Goal: Task Accomplishment & Management: Use online tool/utility

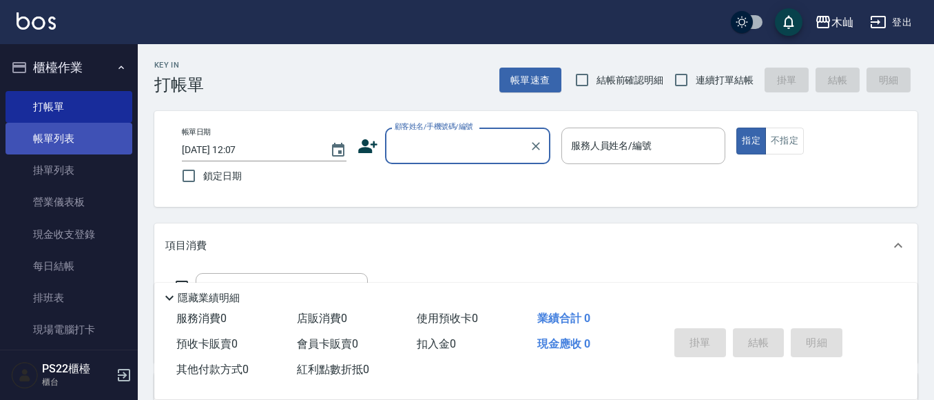
click at [48, 143] on link "帳單列表" at bounding box center [69, 139] width 127 height 32
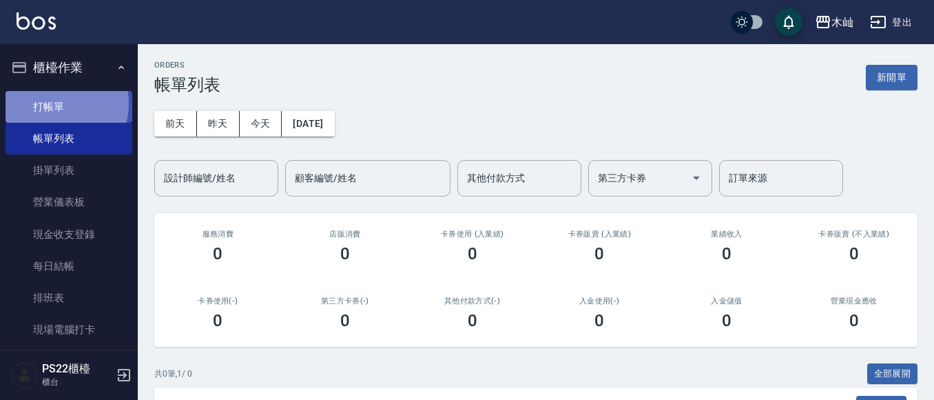
click at [46, 103] on link "打帳單" at bounding box center [69, 107] width 127 height 32
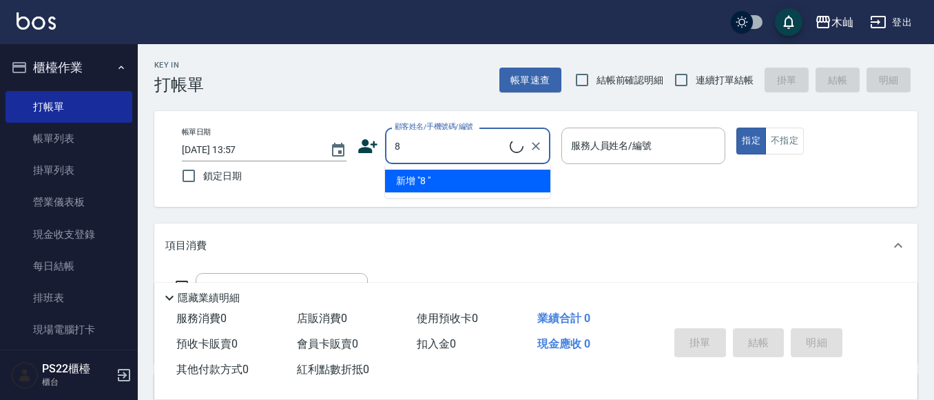
type input "8"
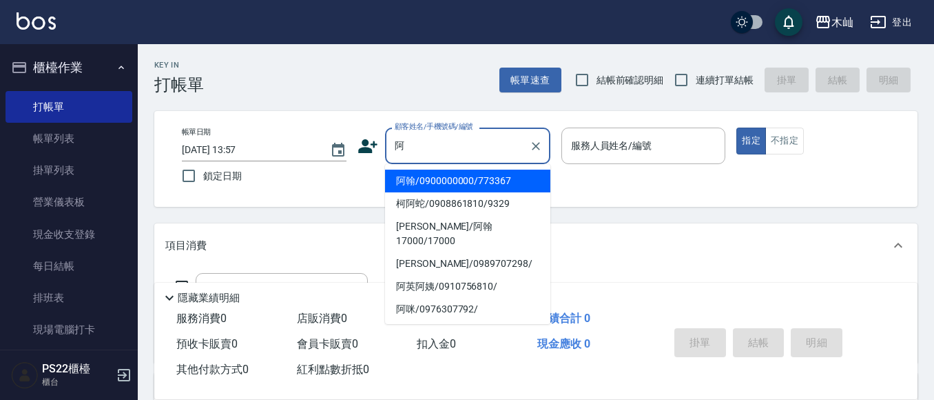
click at [440, 190] on li "阿翰/0900000000/773367" at bounding box center [467, 180] width 165 height 23
type input "阿翰/0900000000/773367"
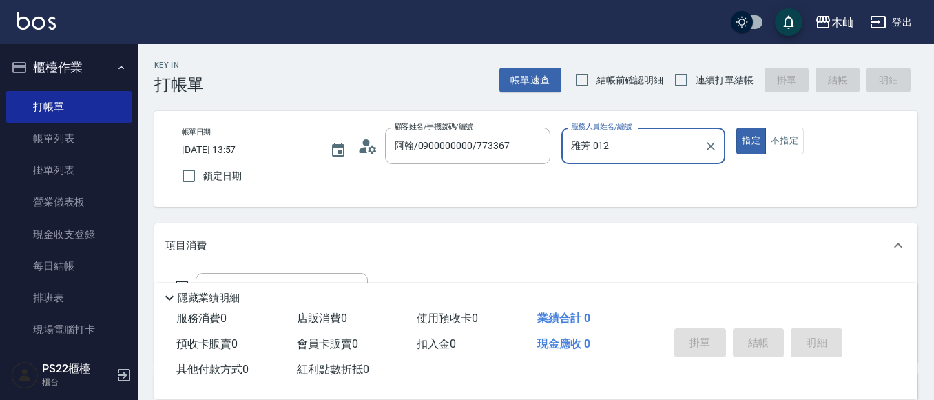
click at [639, 141] on input "雅芳-012" at bounding box center [634, 146] width 132 height 24
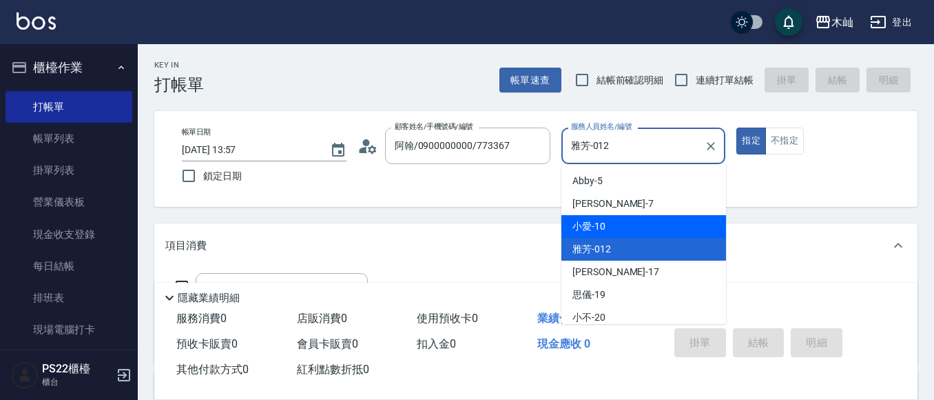
click at [621, 229] on div "小愛 -10" at bounding box center [643, 226] width 165 height 23
type input "小愛-10"
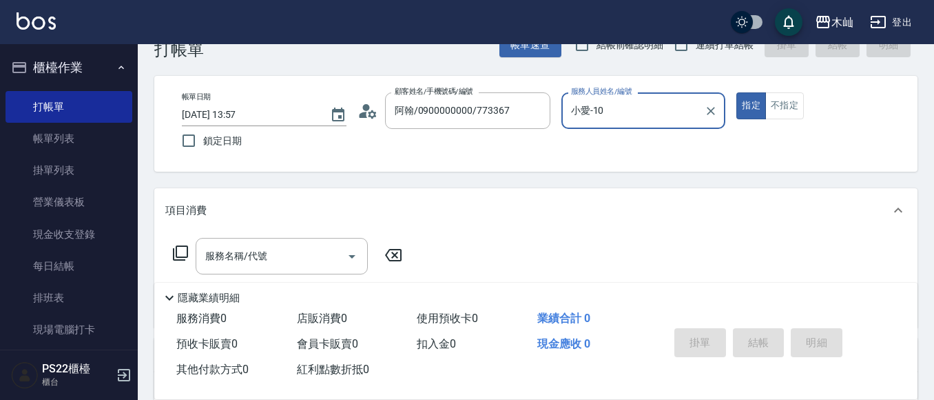
scroll to position [69, 0]
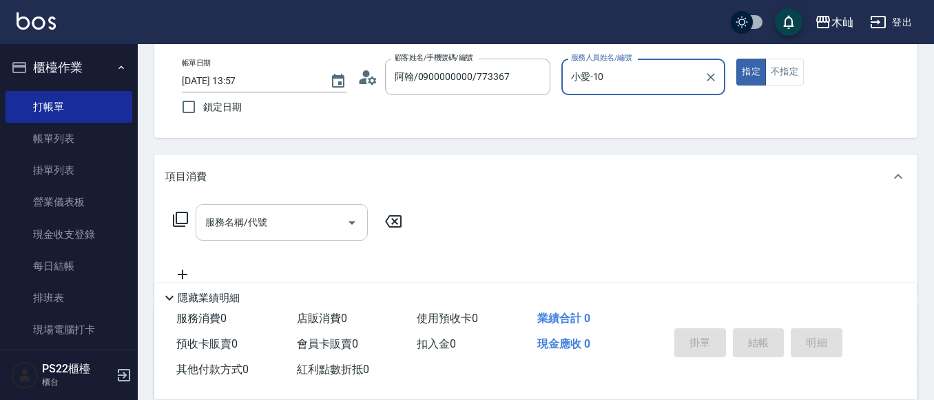
click at [293, 220] on input "服務名稱/代號" at bounding box center [271, 222] width 139 height 24
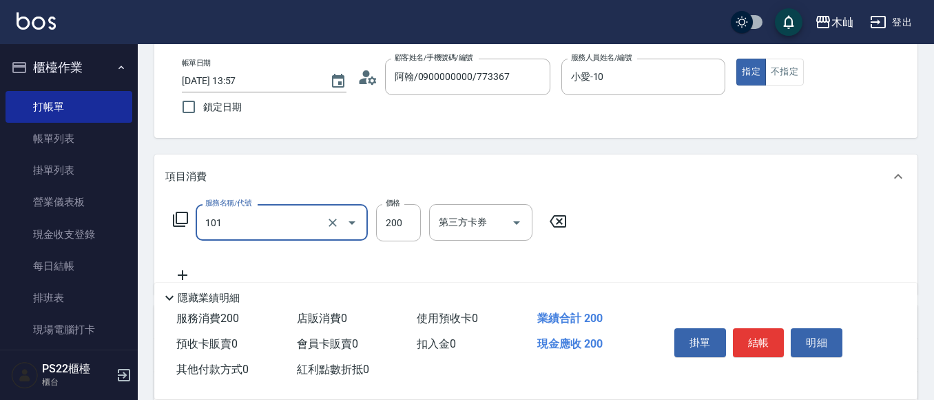
type input "洗髮(101)"
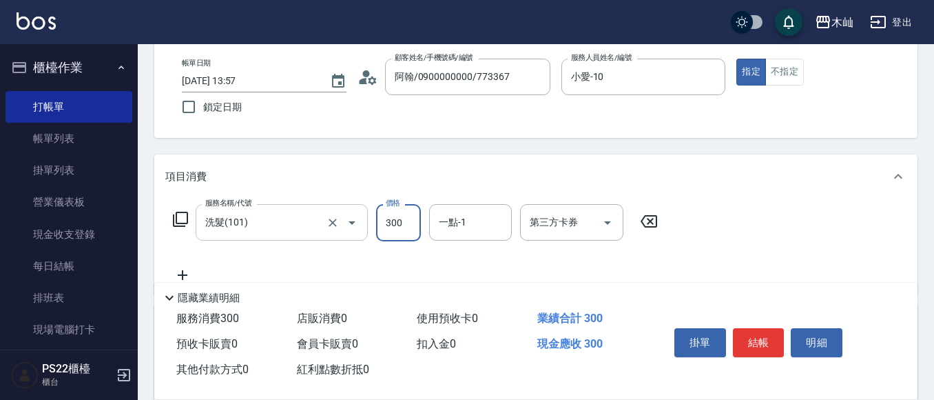
type input "300"
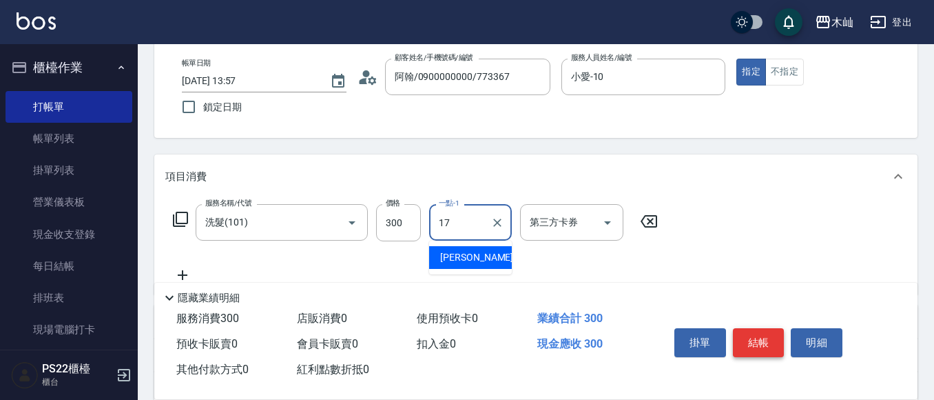
type input "17"
click at [767, 344] on button "結帳" at bounding box center [759, 342] width 52 height 29
